Goal: Obtain resource: Download file/media

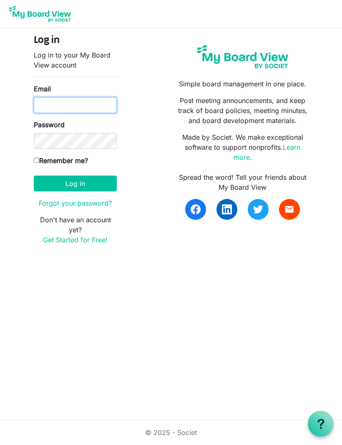
type input "lauranativo@me.com"
click at [75, 183] on button "Log in" at bounding box center [75, 184] width 83 height 16
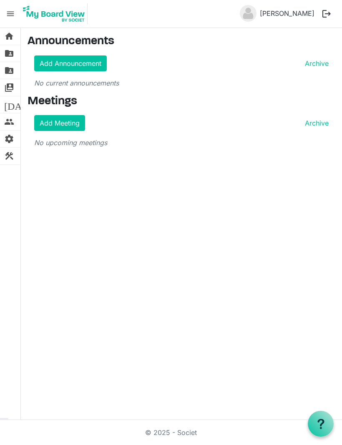
click at [11, 34] on span "home" at bounding box center [9, 36] width 10 height 17
click at [10, 35] on span "home" at bounding box center [9, 36] width 10 height 17
click at [6, 54] on span "folder_shared" at bounding box center [9, 53] width 10 height 17
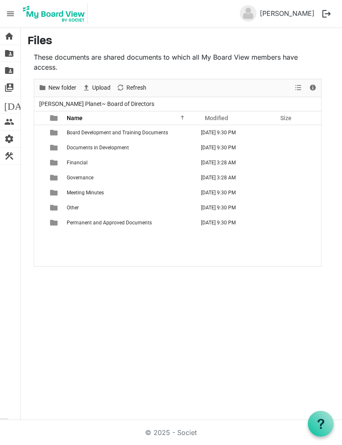
click at [73, 175] on span "Governance" at bounding box center [80, 178] width 27 height 6
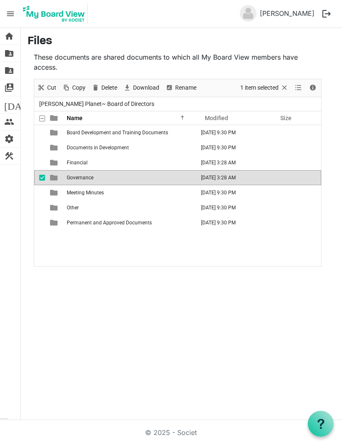
click at [78, 175] on span "Governance" at bounding box center [80, 178] width 27 height 6
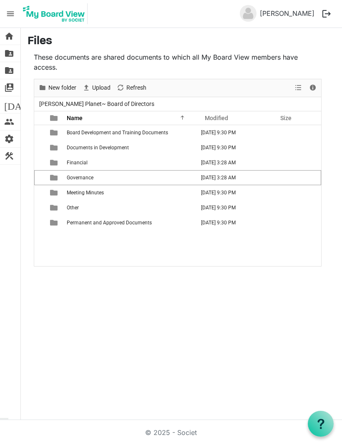
click at [10, 54] on span "folder_shared" at bounding box center [9, 53] width 10 height 17
click at [12, 75] on span "folder_shared" at bounding box center [9, 70] width 10 height 17
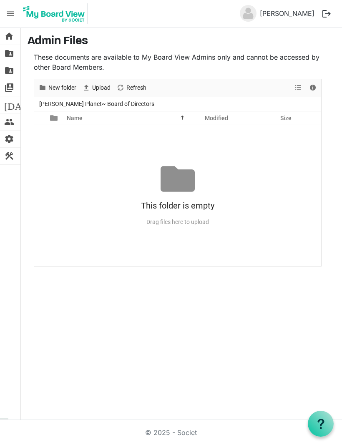
click at [10, 89] on span "switch_account" at bounding box center [9, 87] width 10 height 17
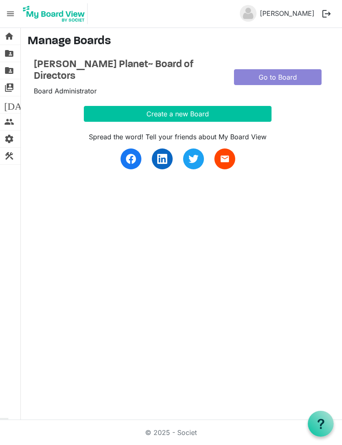
click at [11, 108] on span "[DATE]" at bounding box center [20, 104] width 32 height 17
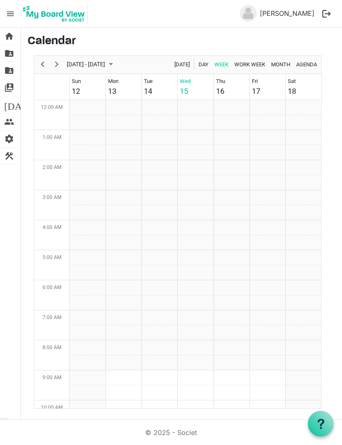
scroll to position [270, 0]
click at [9, 121] on span "people" at bounding box center [9, 122] width 10 height 17
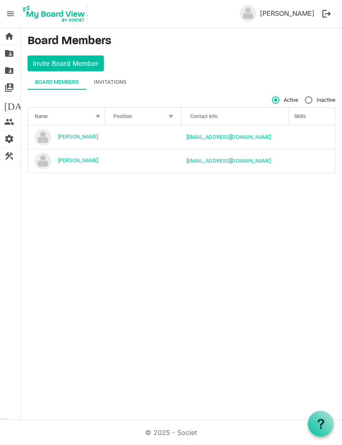
click at [105, 84] on div "Invitations" at bounding box center [110, 82] width 33 height 8
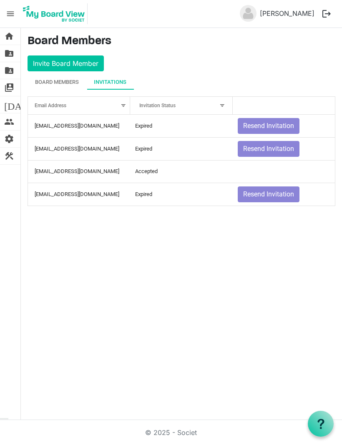
click at [49, 83] on div "Board Members" at bounding box center [57, 82] width 44 height 8
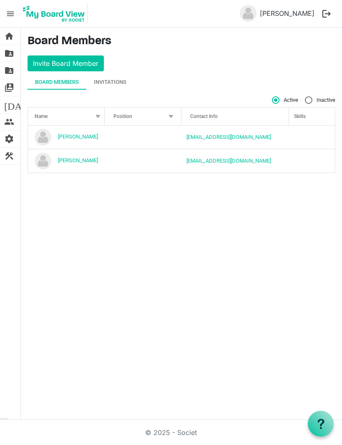
click at [105, 83] on div "Invitations" at bounding box center [110, 82] width 33 height 8
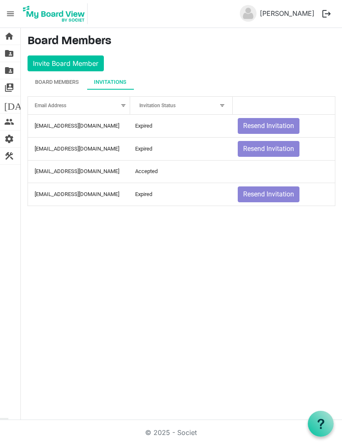
click at [13, 38] on span "home" at bounding box center [9, 36] width 10 height 17
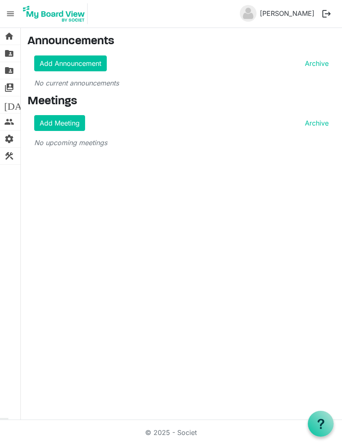
click at [12, 73] on span "folder_shared" at bounding box center [9, 70] width 10 height 17
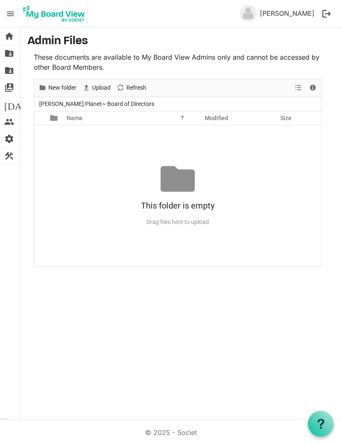
click at [11, 89] on span "switch_account" at bounding box center [9, 87] width 10 height 17
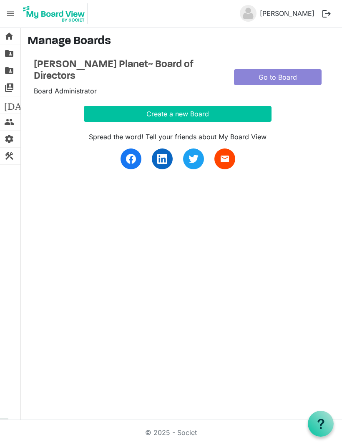
click at [305, 69] on link "Go to Board" at bounding box center [278, 77] width 88 height 16
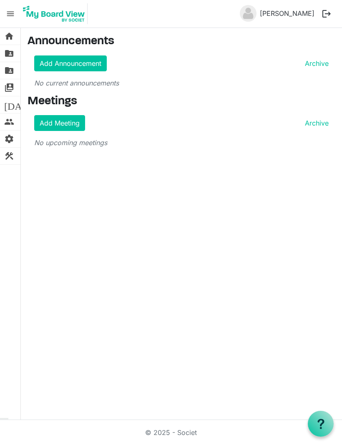
click at [52, 122] on link "Add Meeting" at bounding box center [59, 123] width 51 height 16
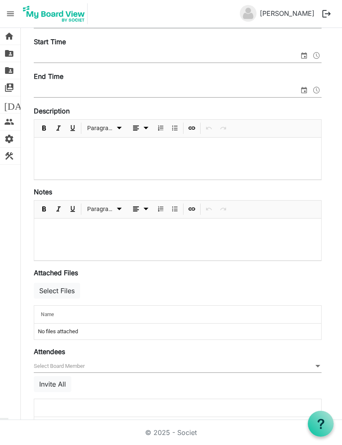
scroll to position [121, 0]
click at [9, 70] on span "folder_shared" at bounding box center [9, 70] width 10 height 17
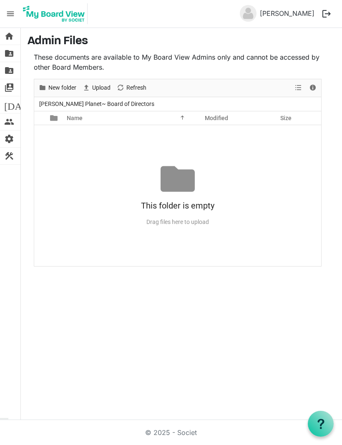
click at [10, 54] on span "folder_shared" at bounding box center [9, 53] width 10 height 17
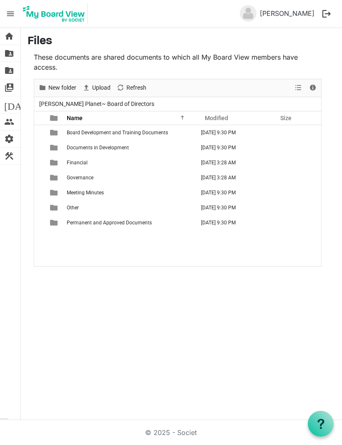
click at [86, 190] on span "Meeting Minutes" at bounding box center [85, 193] width 37 height 6
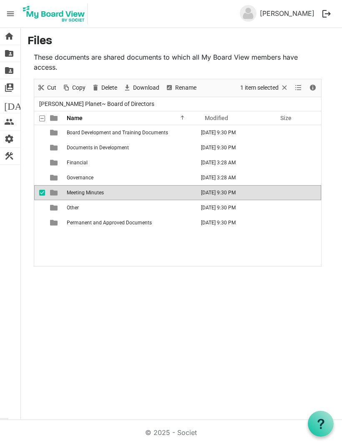
click at [86, 190] on span "Meeting Minutes" at bounding box center [85, 193] width 37 height 6
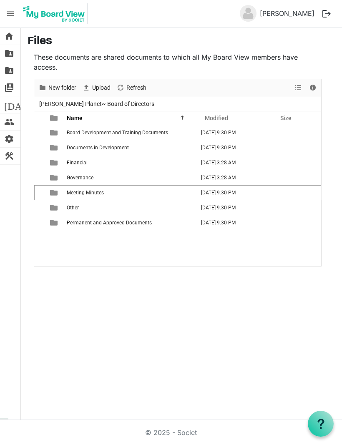
click at [5, 141] on span "settings" at bounding box center [9, 139] width 10 height 17
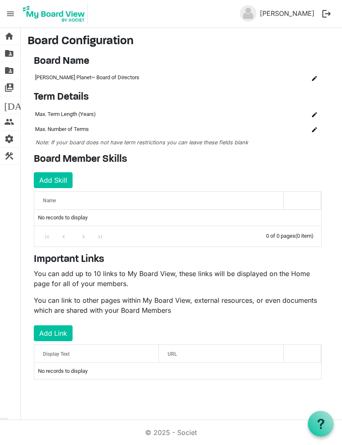
click at [10, 138] on span "settings" at bounding box center [9, 139] width 10 height 17
click at [10, 37] on span "home" at bounding box center [9, 36] width 10 height 17
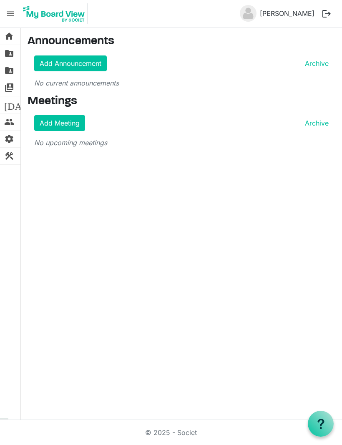
click at [13, 8] on span "menu" at bounding box center [11, 14] width 16 height 16
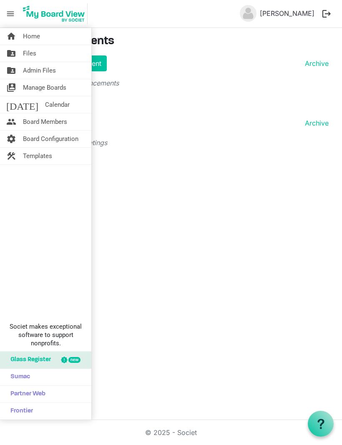
click at [46, 155] on span "Templates" at bounding box center [37, 156] width 29 height 17
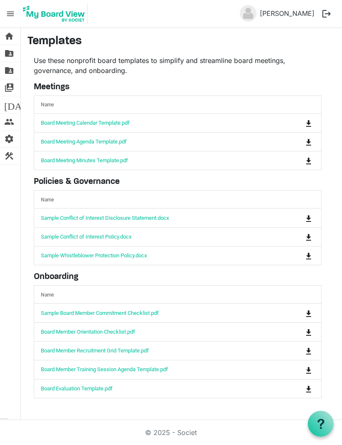
click at [69, 162] on link "Board Meeting Minutes Template.pdf" at bounding box center [84, 160] width 87 height 6
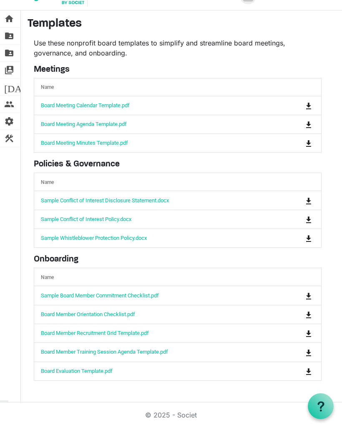
scroll to position [28, 0]
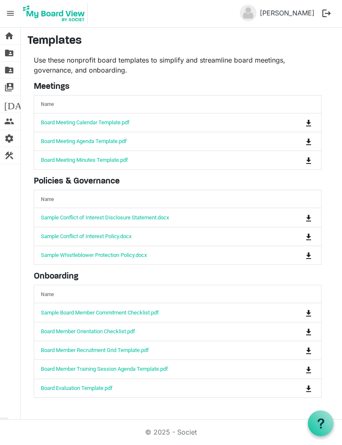
click at [306, 158] on span "is Command column column header" at bounding box center [308, 161] width 5 height 7
